Goal: Task Accomplishment & Management: Manage account settings

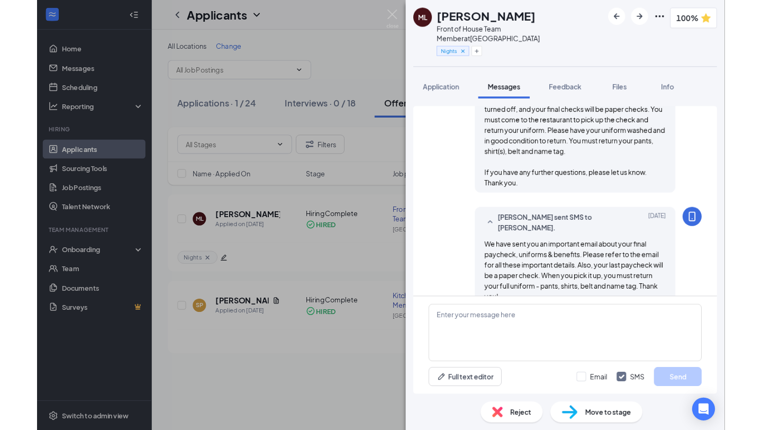
scroll to position [841, 0]
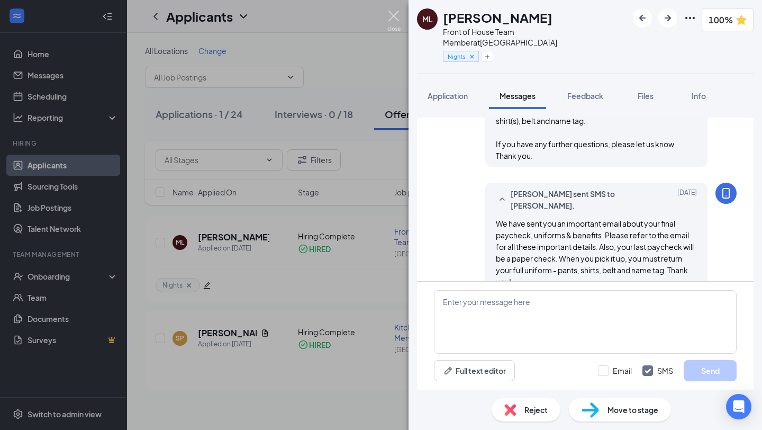
click at [395, 23] on img at bounding box center [393, 21] width 13 height 21
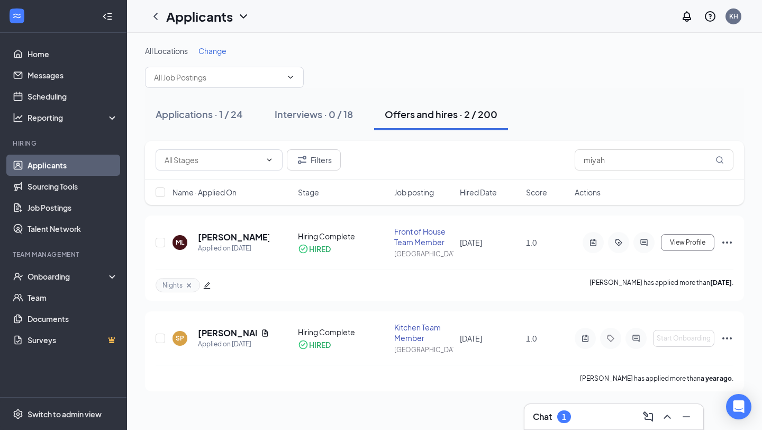
click at [84, 168] on link "Applicants" at bounding box center [73, 165] width 91 height 21
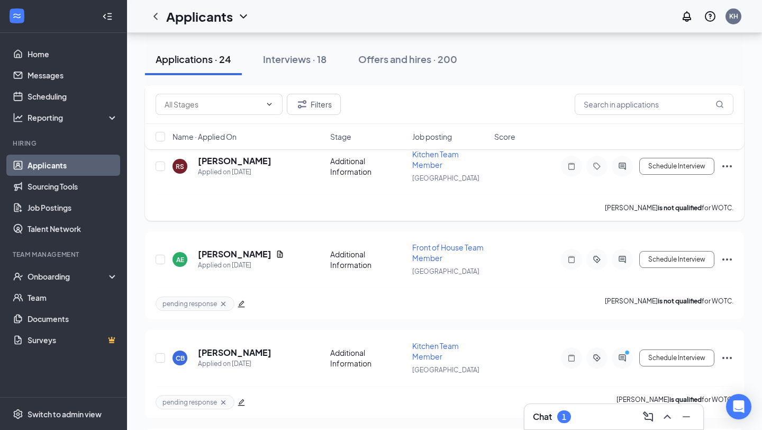
scroll to position [171, 0]
click at [457, 340] on div "1" at bounding box center [564, 416] width 4 height 9
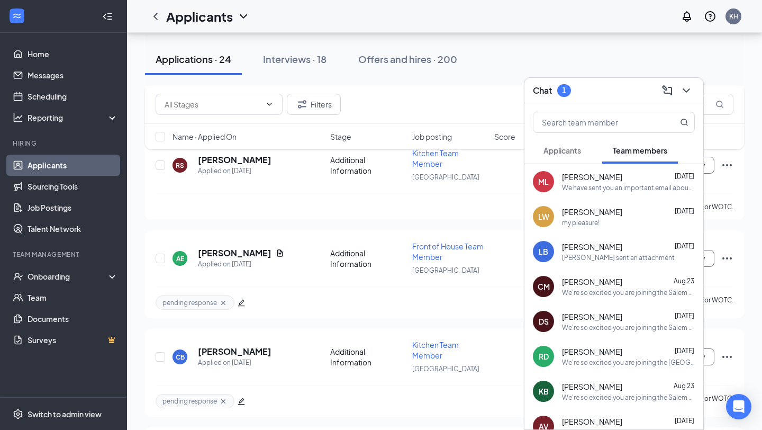
click at [457, 143] on button "Applicants" at bounding box center [562, 150] width 59 height 26
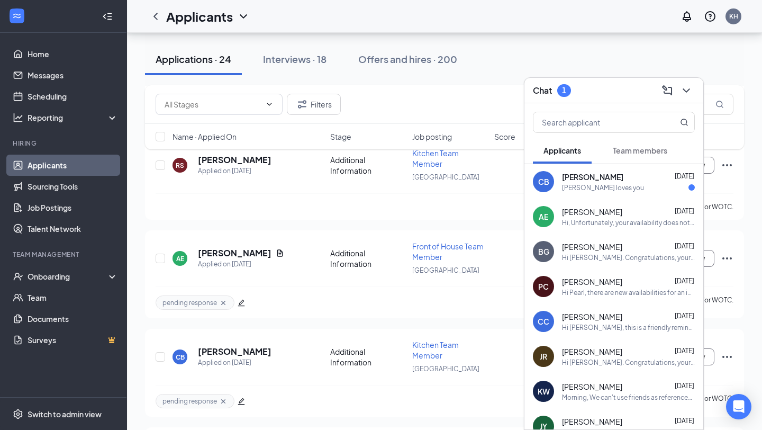
click at [457, 182] on div "[PERSON_NAME] [DATE]" at bounding box center [628, 176] width 133 height 11
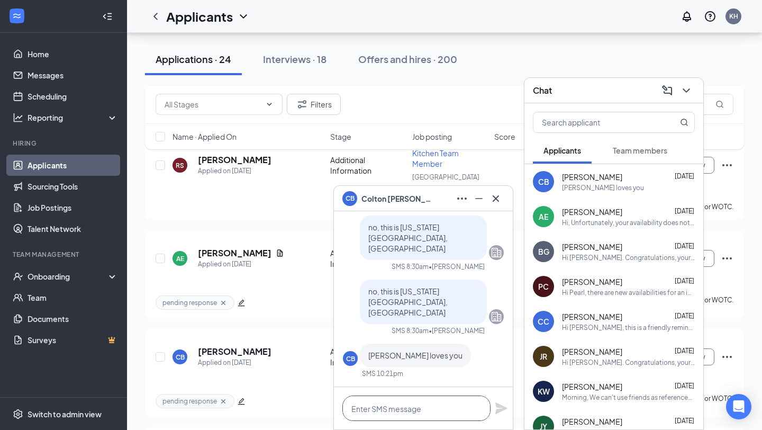
click at [418, 340] on textarea at bounding box center [416, 407] width 148 height 25
type textarea "you too!"
click at [457, 340] on icon "Plane" at bounding box center [501, 408] width 13 height 13
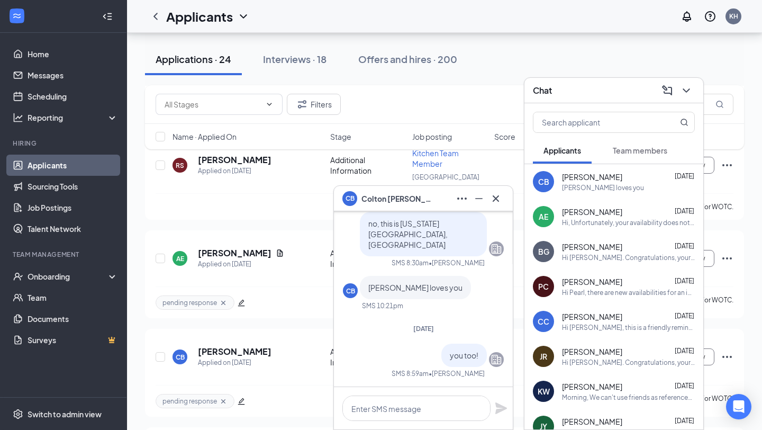
click at [457, 196] on icon "Cross" at bounding box center [496, 198] width 13 height 13
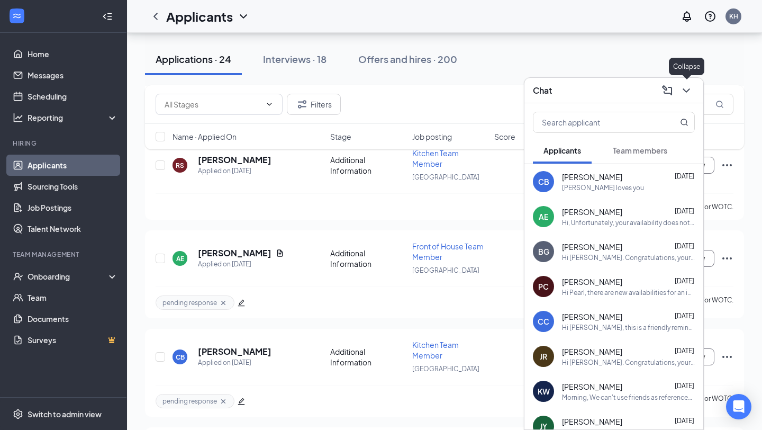
click at [457, 90] on icon "ChevronDown" at bounding box center [686, 90] width 13 height 13
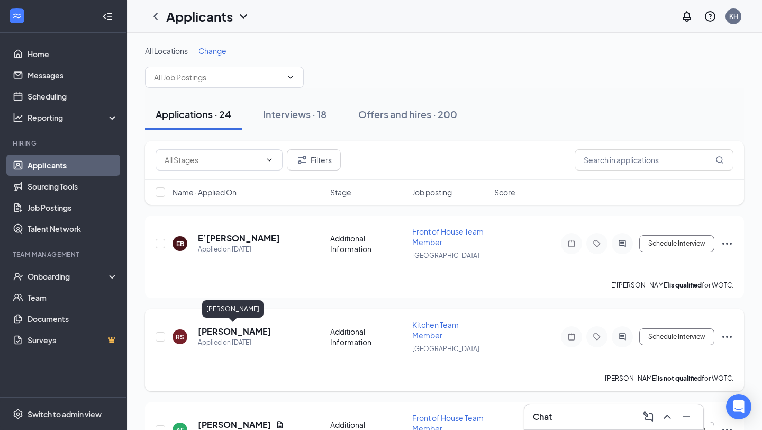
click at [210, 333] on h5 "[PERSON_NAME]" at bounding box center [235, 332] width 74 height 12
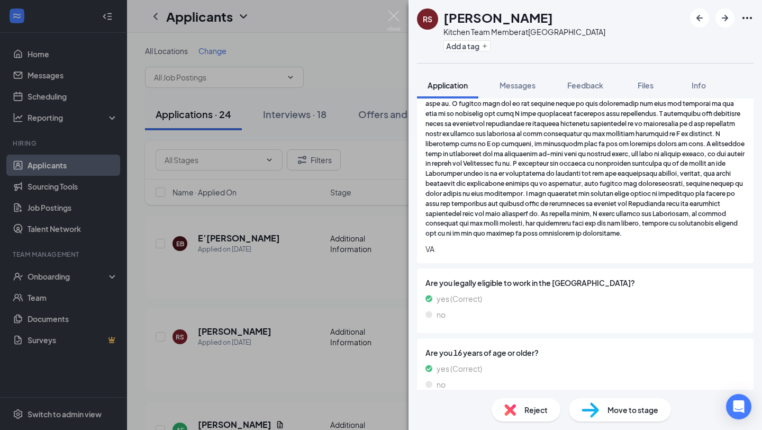
scroll to position [1313, 0]
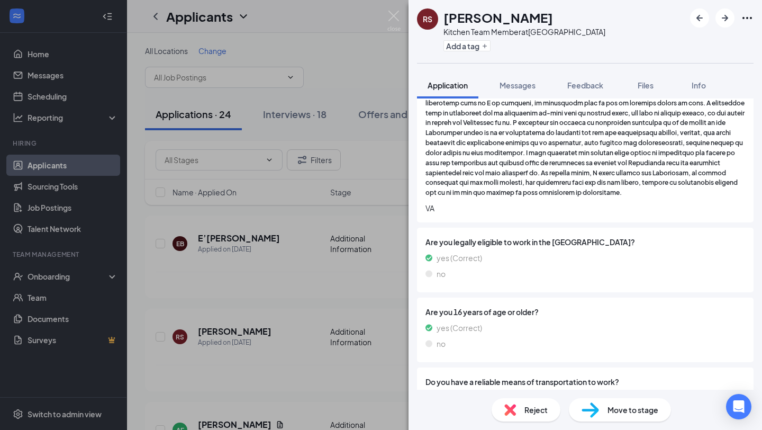
click at [457, 340] on div "Reject" at bounding box center [526, 409] width 69 height 23
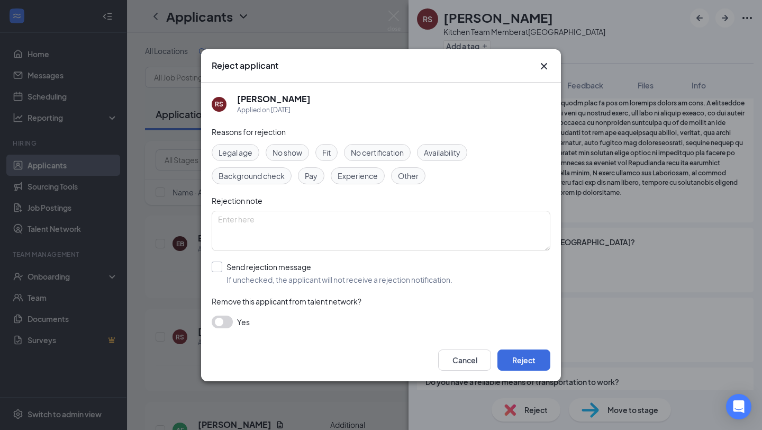
click at [221, 271] on input "Send rejection message If unchecked, the applicant will not receive a rejection…" at bounding box center [332, 272] width 241 height 23
checkbox input "true"
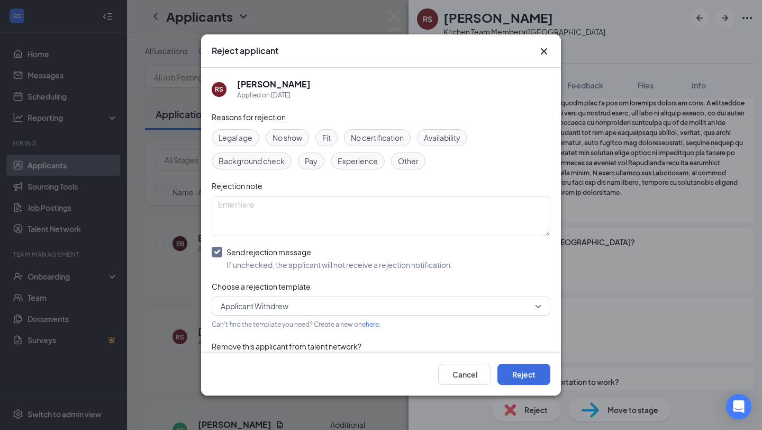
click at [288, 310] on span "Applicant Withdrew" at bounding box center [255, 306] width 68 height 16
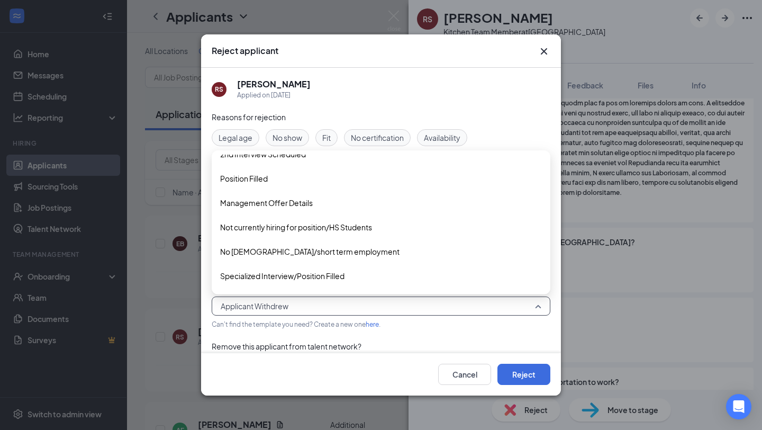
scroll to position [0, 0]
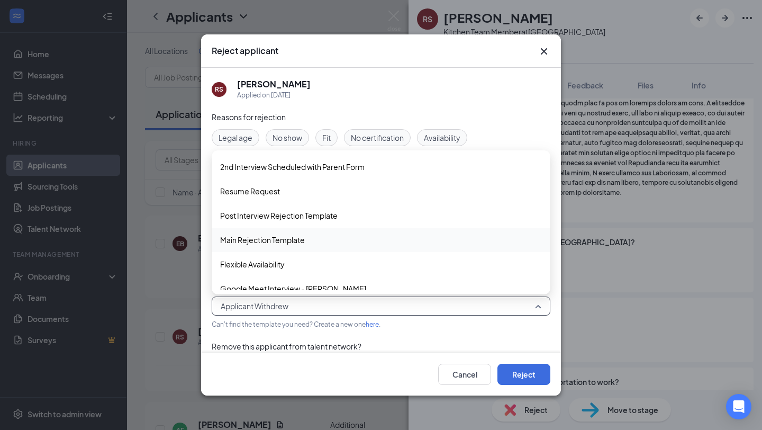
click at [277, 241] on span "Main Rejection Template" at bounding box center [262, 240] width 85 height 12
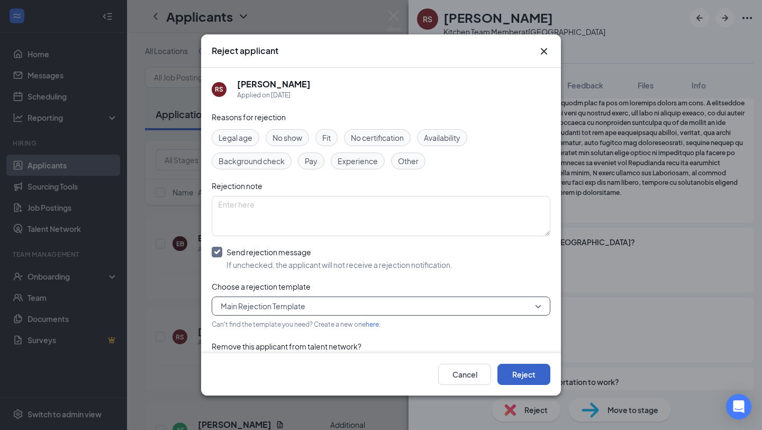
click at [457, 340] on button "Reject" at bounding box center [524, 374] width 53 height 21
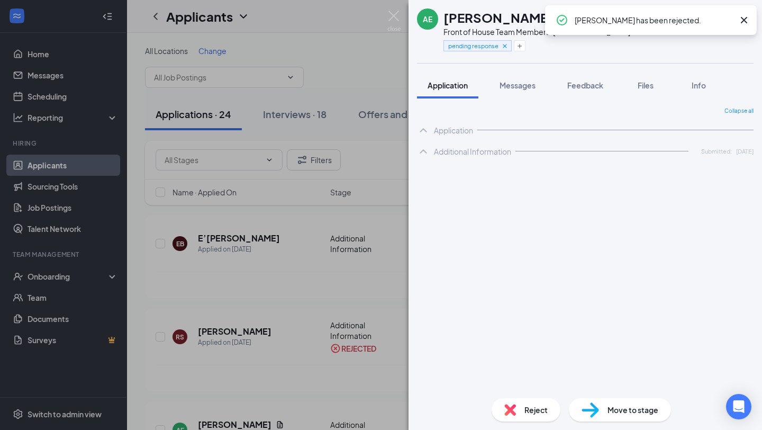
click at [386, 17] on div "AE [PERSON_NAME] Front of House Team Member at [GEOGRAPHIC_DATA] pending respon…" at bounding box center [381, 215] width 762 height 430
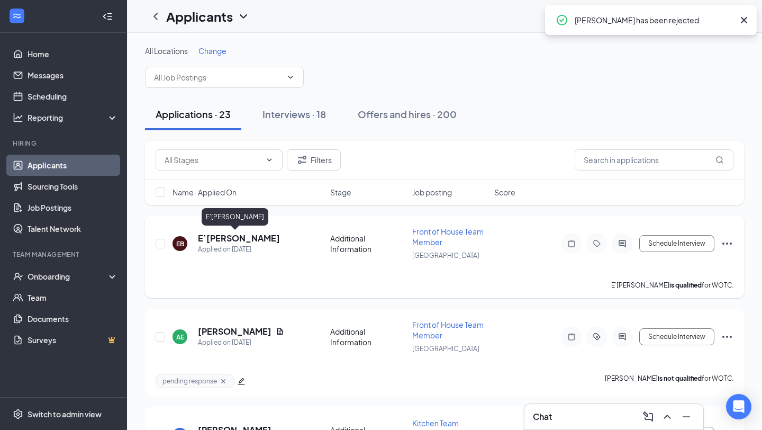
click at [222, 233] on h5 "E’[PERSON_NAME]" at bounding box center [239, 238] width 82 height 12
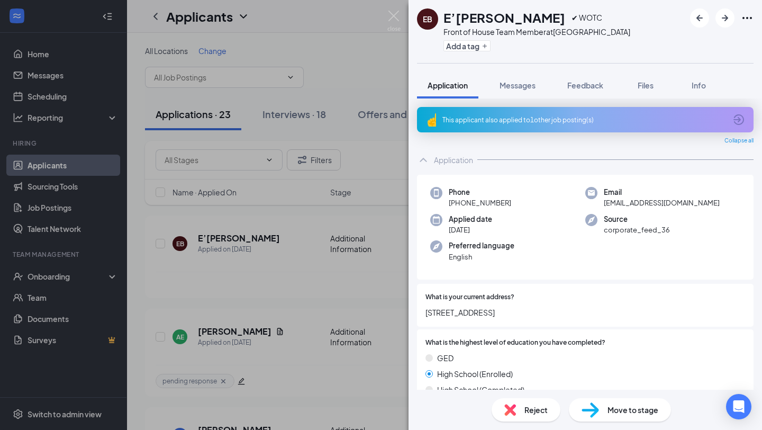
click at [457, 120] on icon "ArrowCircle" at bounding box center [739, 119] width 13 height 13
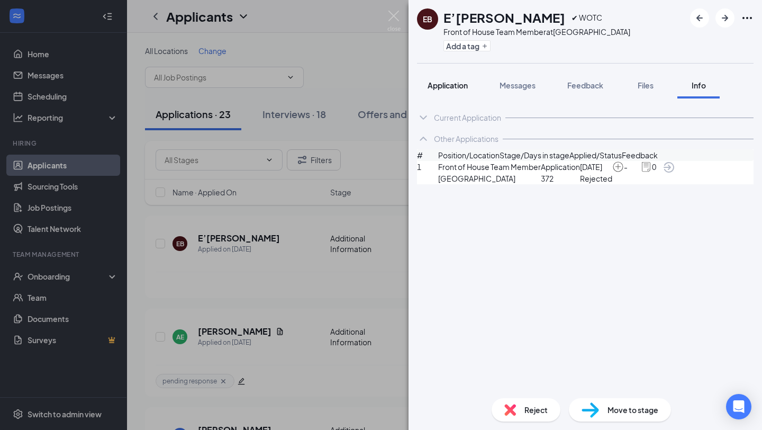
click at [449, 85] on span "Application" at bounding box center [448, 85] width 40 height 10
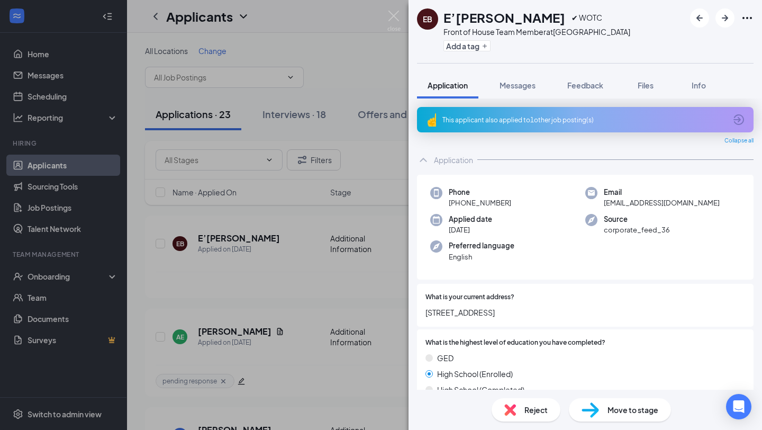
click at [457, 119] on icon "ArrowCircle" at bounding box center [739, 119] width 11 height 11
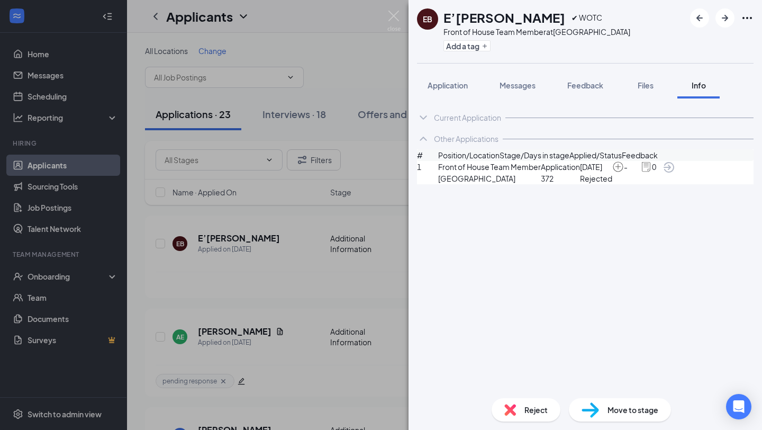
click at [457, 173] on span "Front of House Team Member" at bounding box center [489, 167] width 103 height 12
click at [457, 173] on icon "ArrowCircle" at bounding box center [669, 167] width 11 height 11
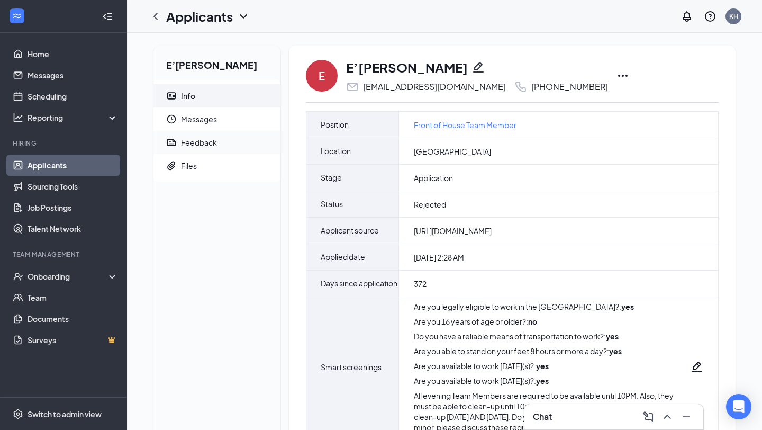
click at [209, 147] on div "Feedback" at bounding box center [199, 142] width 36 height 11
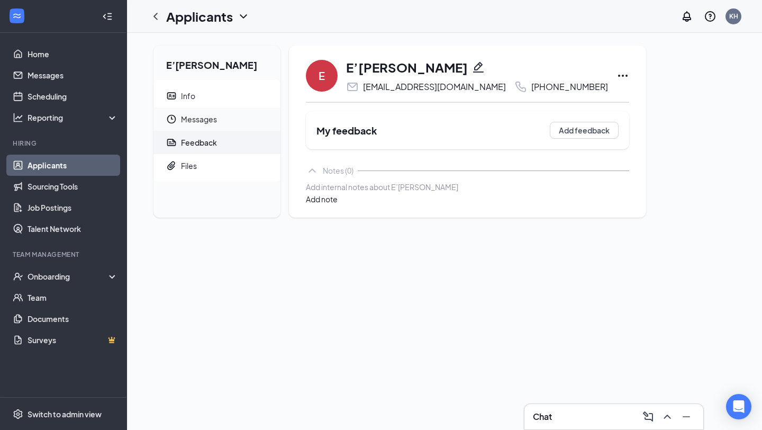
click at [200, 114] on span "Messages" at bounding box center [226, 118] width 91 height 23
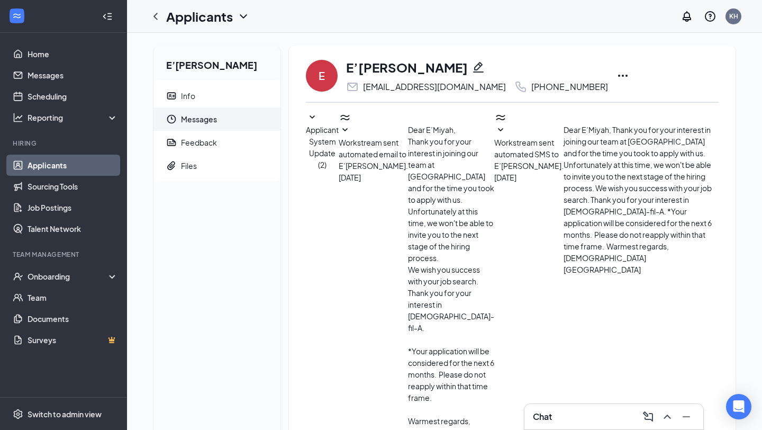
click at [494, 170] on span "Workstream sent automated SMS to E’Miyah Birks." at bounding box center [528, 154] width 69 height 33
click at [157, 20] on icon "ChevronLeft" at bounding box center [155, 16] width 13 height 13
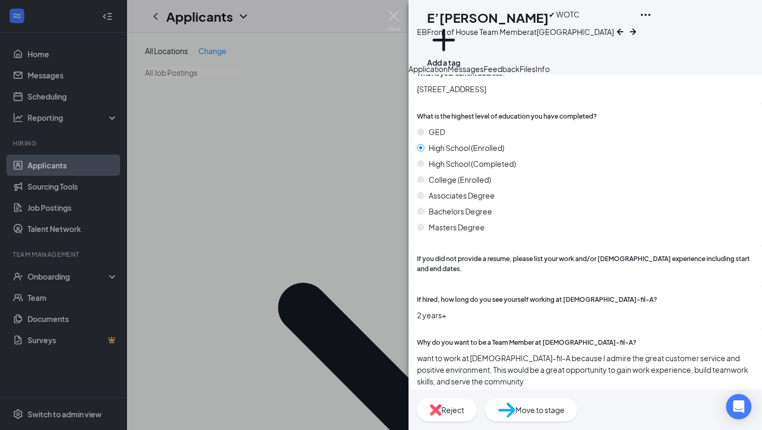
scroll to position [277, 0]
